Goal: Check status: Check status

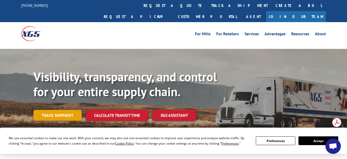
drag, startPoint x: 0, startPoint y: 0, endPoint x: 64, endPoint y: 103, distance: 121.7
click at [64, 110] on link "Track shipment" at bounding box center [57, 115] width 48 height 11
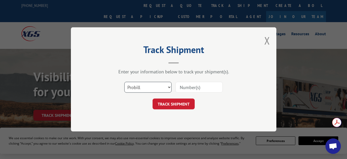
click at [133, 87] on select "Select category... Probill BOL PO" at bounding box center [147, 87] width 47 height 11
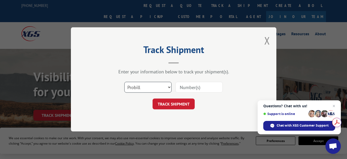
select select "bol"
click at [124, 82] on select "Select category... Probill BOL PO" at bounding box center [147, 87] width 47 height 11
paste input "265696"
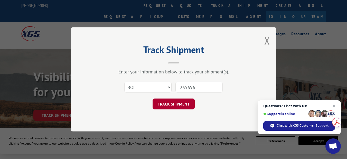
type input "265696"
click at [174, 107] on button "TRACK SHIPMENT" at bounding box center [174, 104] width 42 height 11
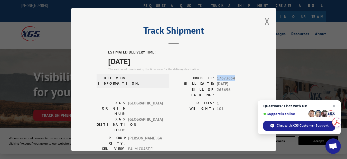
drag, startPoint x: 232, startPoint y: 76, endPoint x: 216, endPoint y: 77, distance: 16.7
click at [217, 77] on span "17673654" at bounding box center [234, 78] width 34 height 6
